Goal: Information Seeking & Learning: Learn about a topic

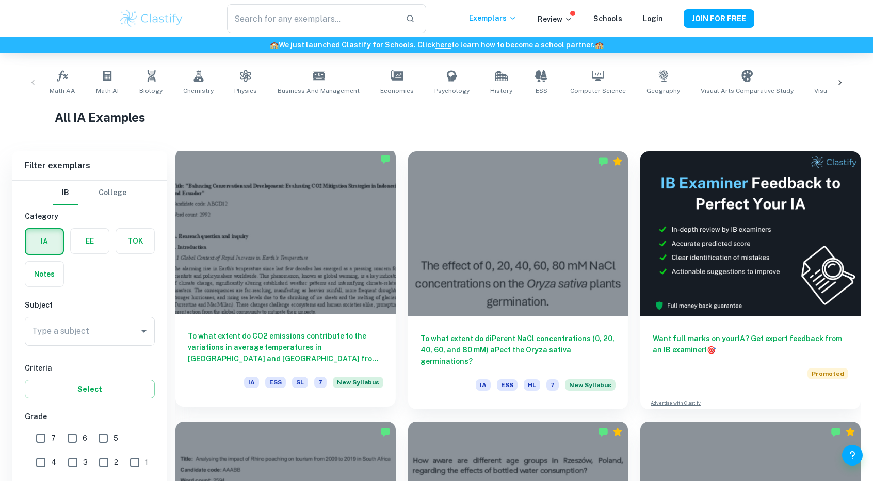
scroll to position [347, 0]
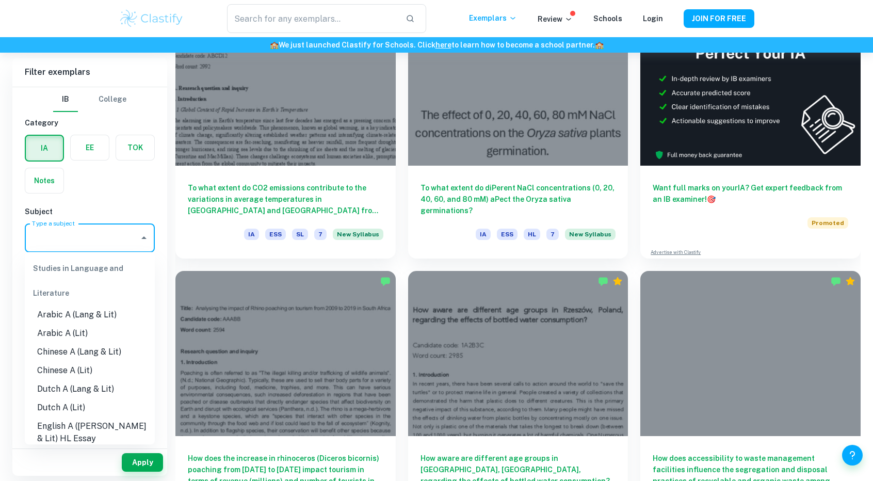
click at [85, 234] on input "Type a subject" at bounding box center [81, 238] width 105 height 20
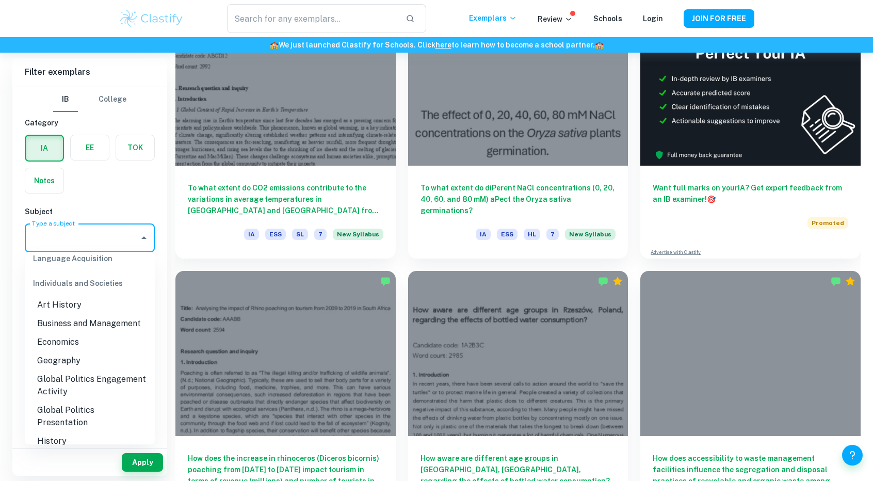
scroll to position [953, 0]
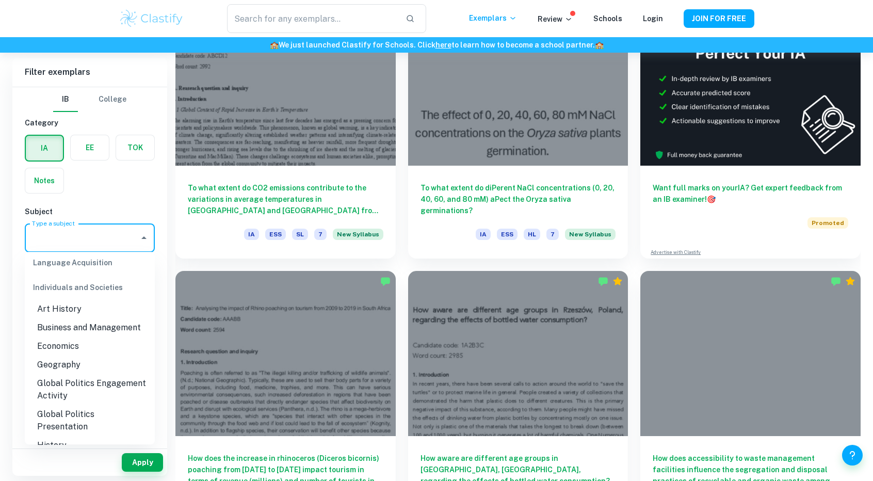
click at [79, 323] on li "Business and Management" at bounding box center [90, 327] width 130 height 19
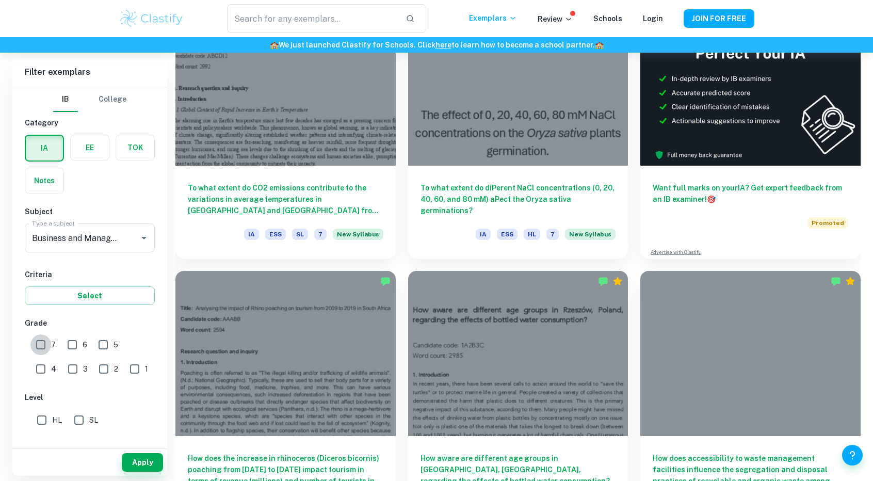
click at [39, 342] on input "7" at bounding box center [40, 344] width 21 height 21
click at [45, 348] on input "7" at bounding box center [40, 344] width 21 height 21
checkbox input "false"
click at [129, 463] on button "Apply" at bounding box center [142, 462] width 41 height 19
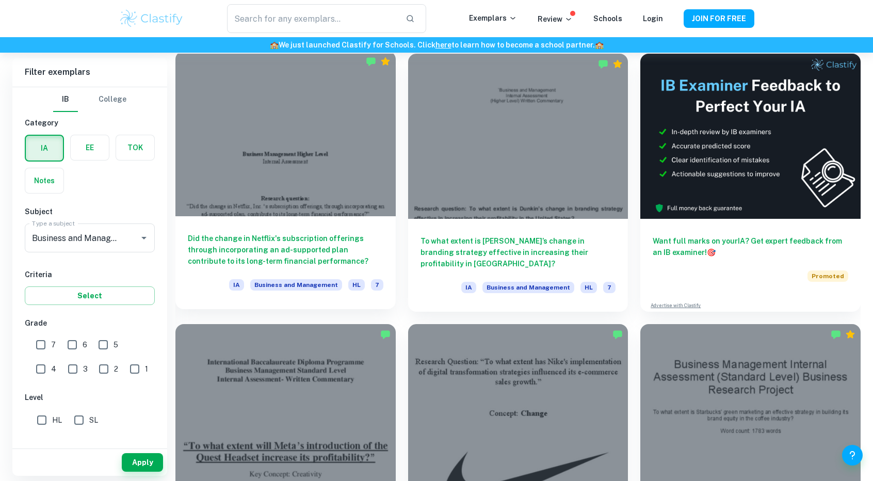
scroll to position [316, 0]
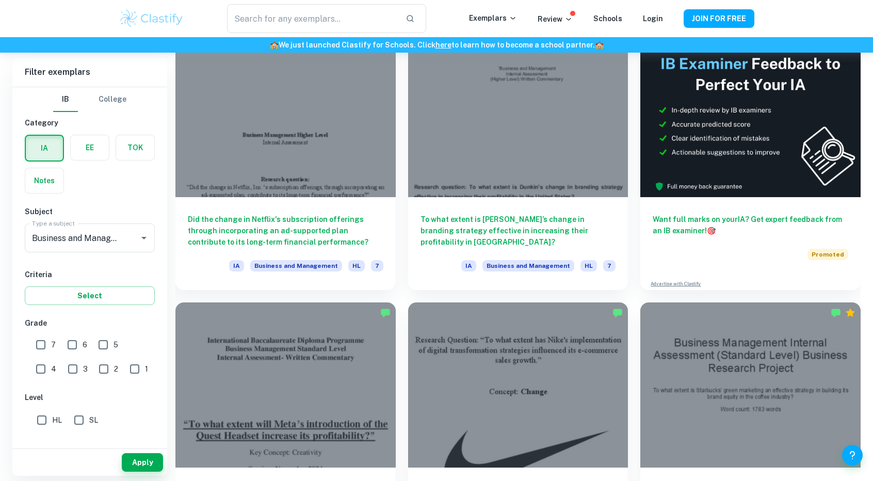
click at [816, 23] on div "​ Exemplars Review Schools Login JOIN FOR FREE" at bounding box center [436, 18] width 873 height 37
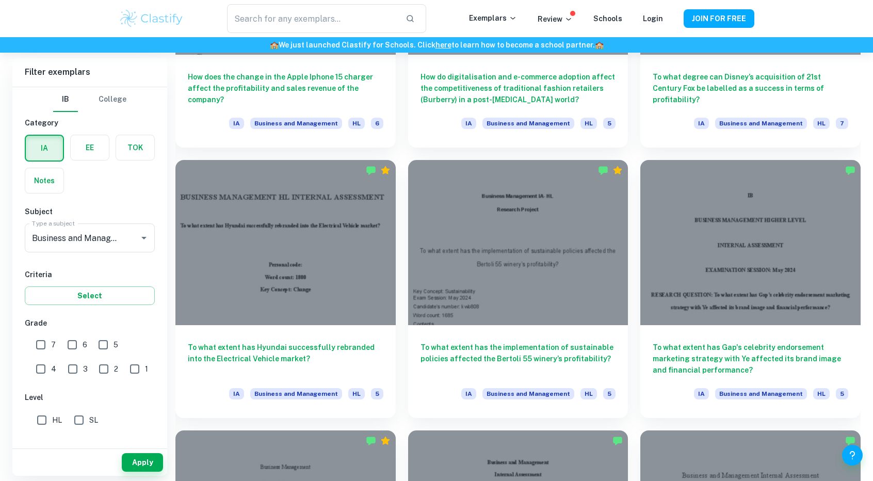
scroll to position [1517, 0]
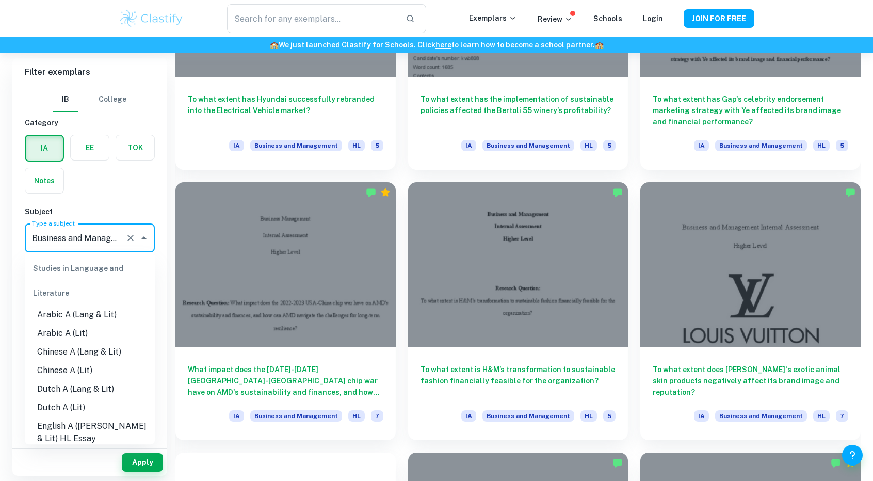
click at [116, 242] on input "Business and Management" at bounding box center [75, 238] width 92 height 20
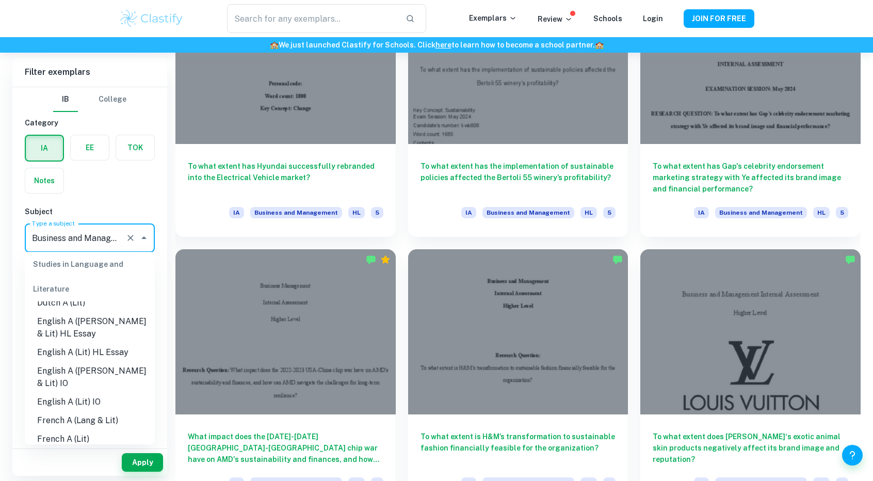
scroll to position [0, 0]
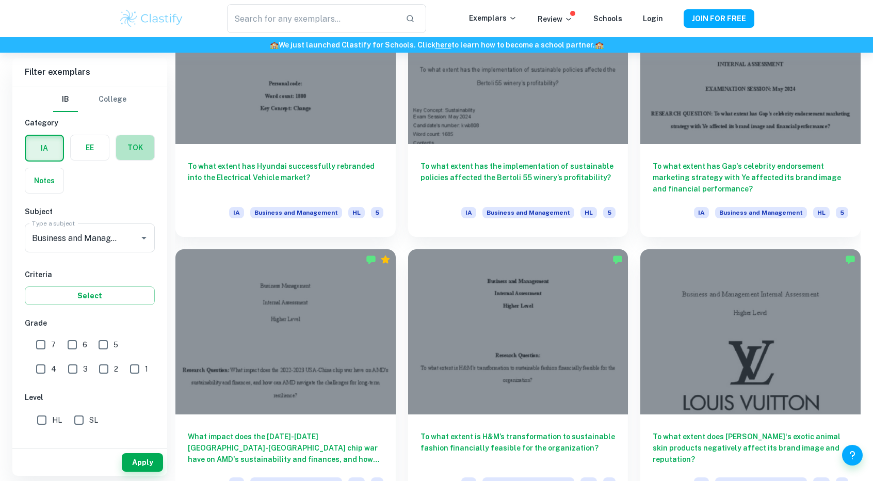
click at [136, 150] on label "button" at bounding box center [135, 147] width 38 height 25
click at [0, 0] on input "radio" at bounding box center [0, 0] width 0 height 0
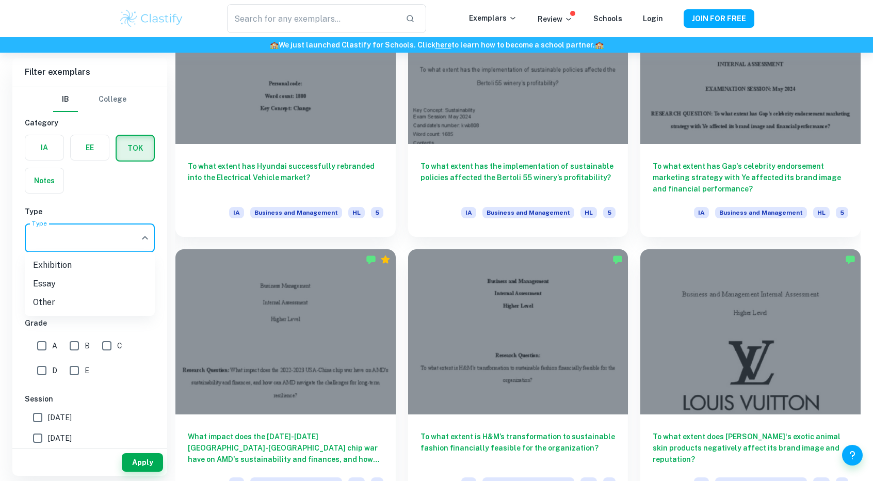
click at [92, 269] on li "Exhibition" at bounding box center [90, 265] width 130 height 19
type input "Exhibition"
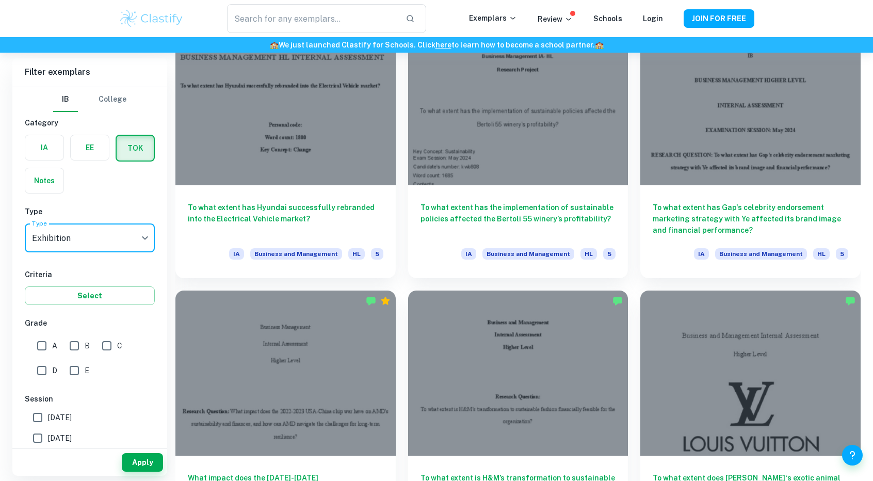
scroll to position [1498, 0]
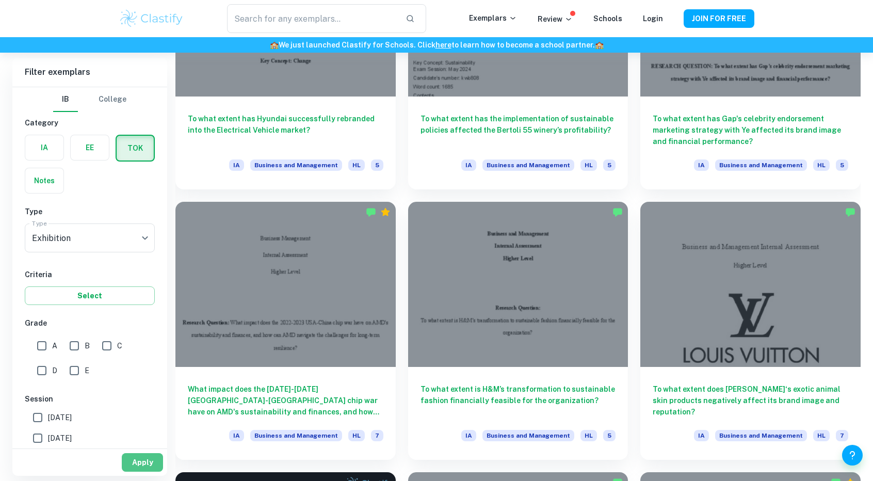
click at [144, 457] on button "Apply" at bounding box center [142, 462] width 41 height 19
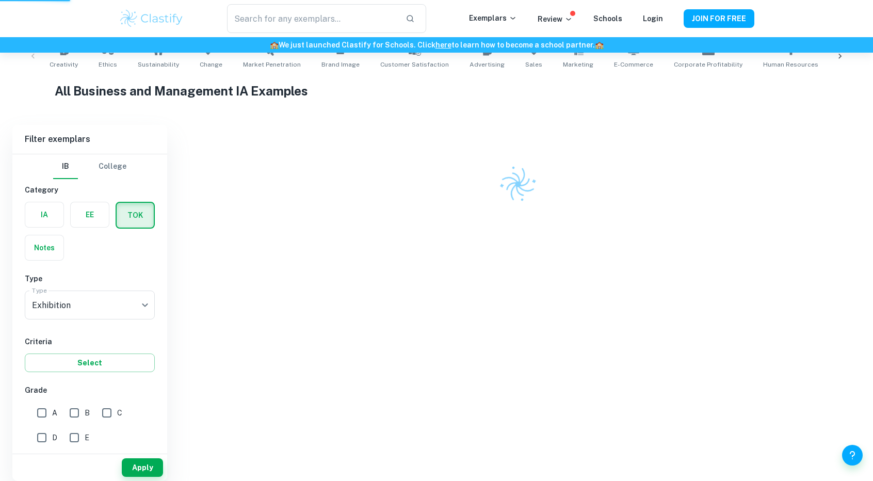
scroll to position [213, 0]
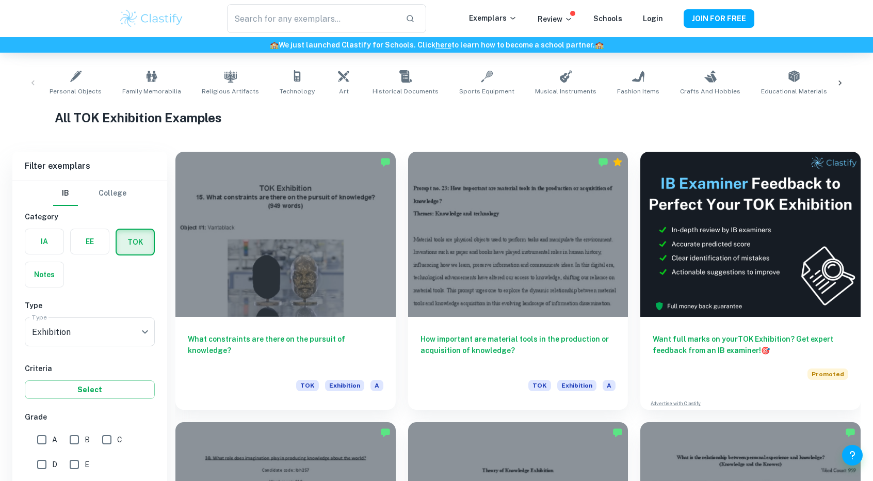
scroll to position [298, 0]
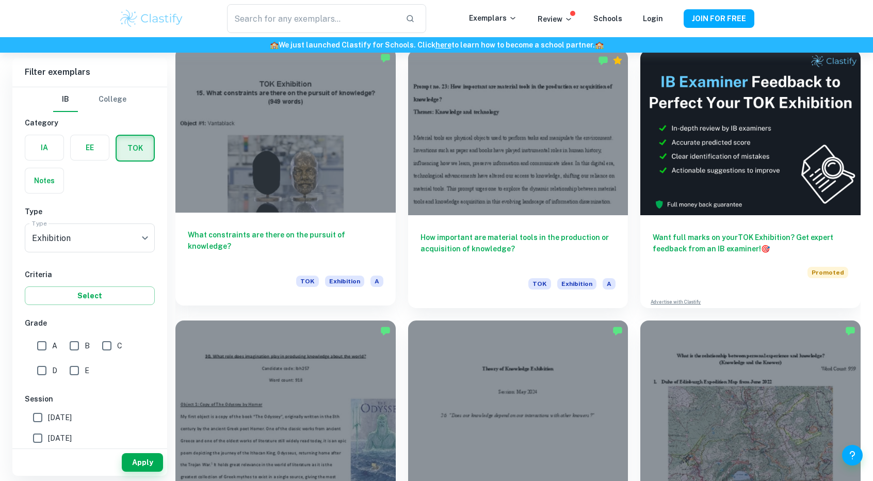
click at [363, 246] on h6 "What constraints are there on the pursuit of knowledge?" at bounding box center [286, 246] width 196 height 34
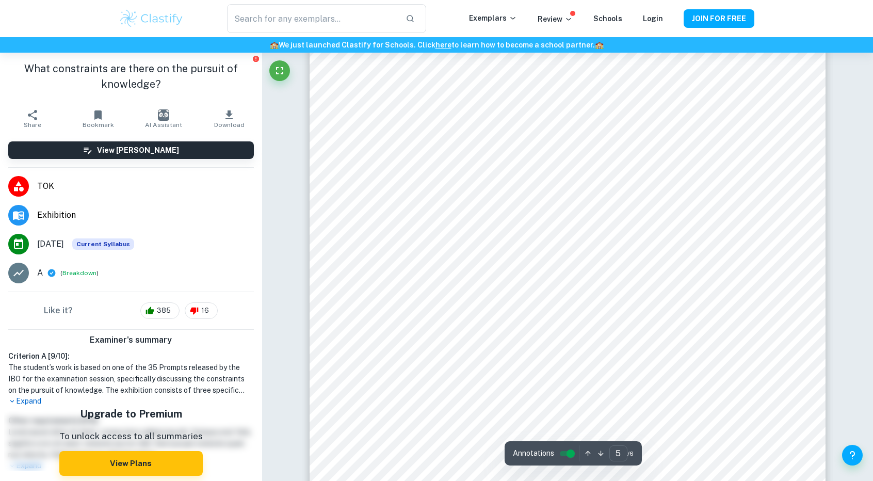
scroll to position [2974, 0]
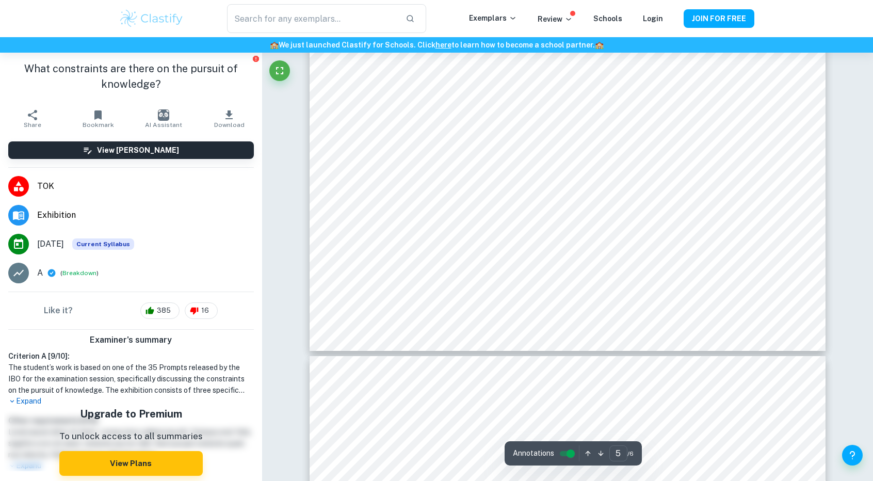
type input "6"
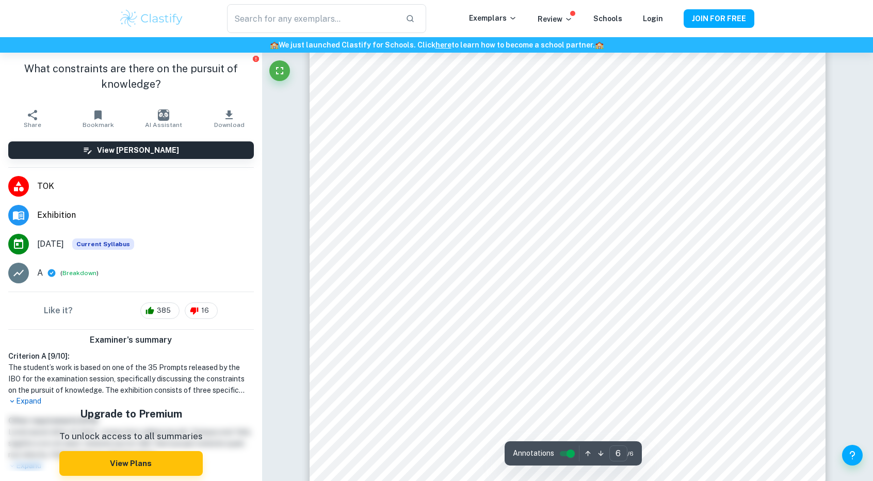
scroll to position [3789, 0]
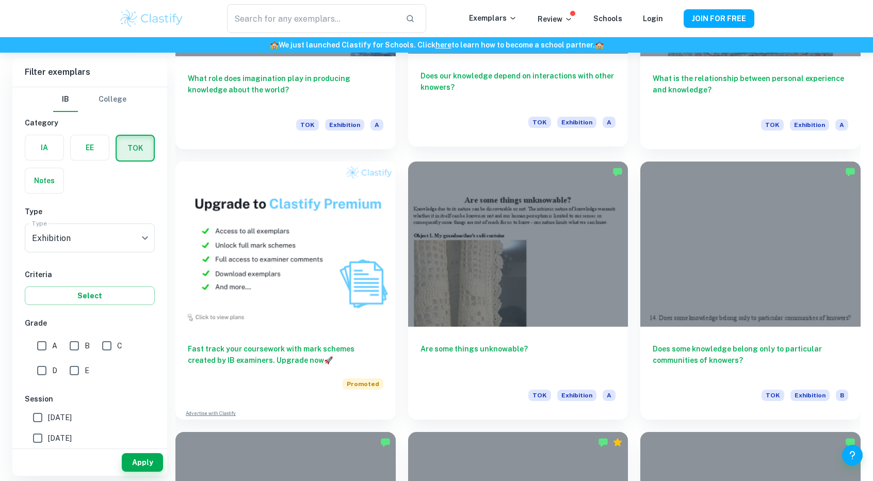
scroll to position [733, 0]
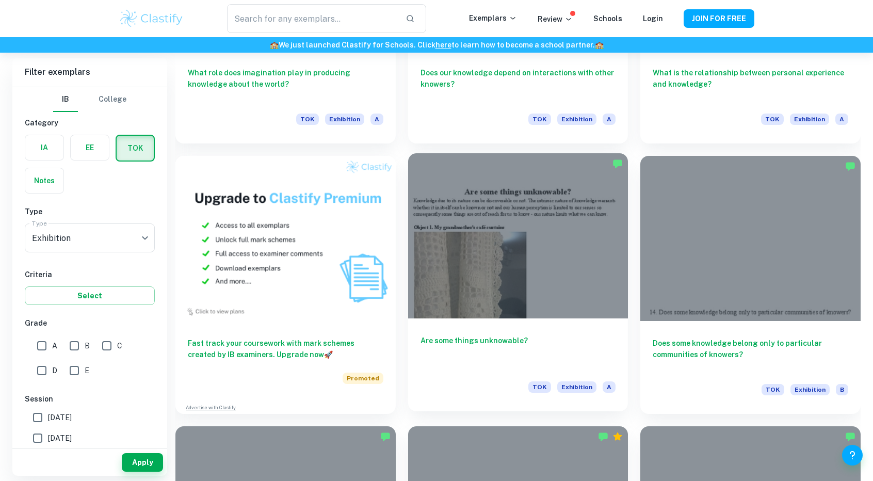
click at [573, 240] on div at bounding box center [518, 235] width 220 height 165
